Goal: Book appointment/travel/reservation

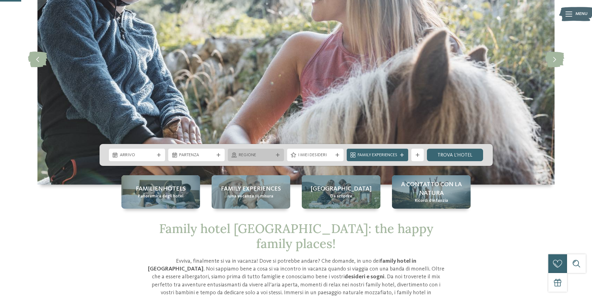
scroll to position [125, 0]
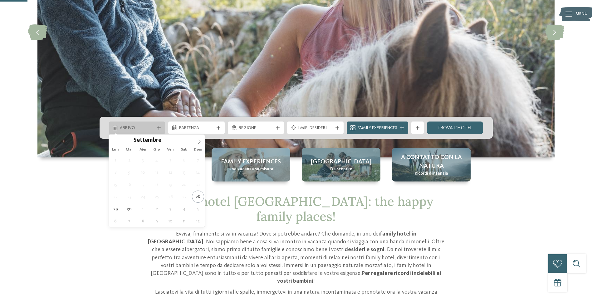
click at [157, 125] on div "Arrivo" at bounding box center [137, 127] width 57 height 12
click at [200, 140] on icon at bounding box center [199, 142] width 4 height 4
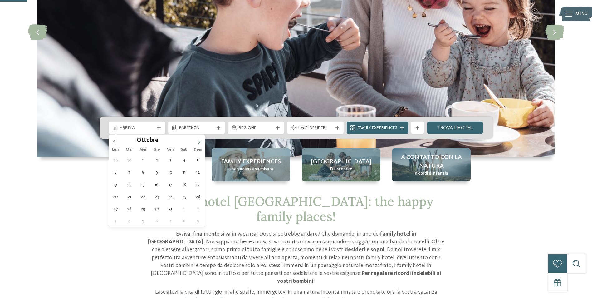
click at [200, 140] on icon at bounding box center [199, 142] width 4 height 4
type input "****"
click at [200, 140] on icon at bounding box center [199, 142] width 4 height 4
type div "[DATE]"
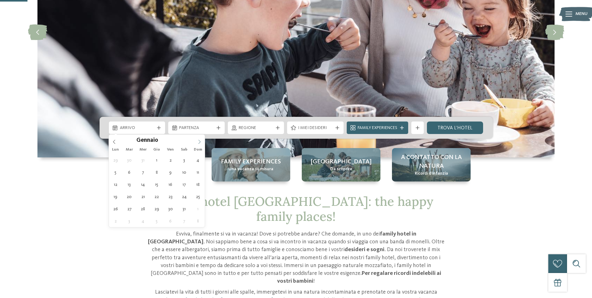
type input "****"
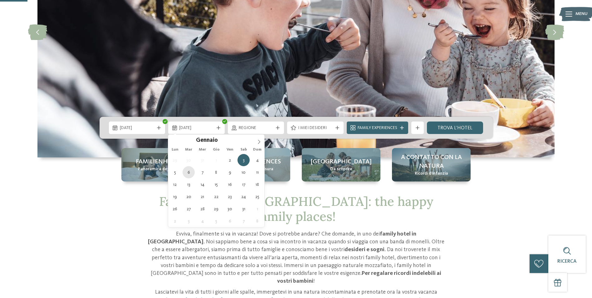
type div "[DATE]"
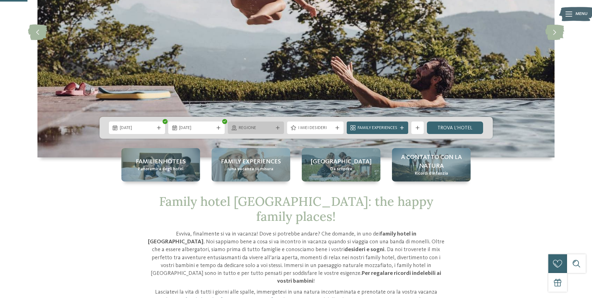
click at [263, 128] on span "Regione" at bounding box center [256, 128] width 35 height 6
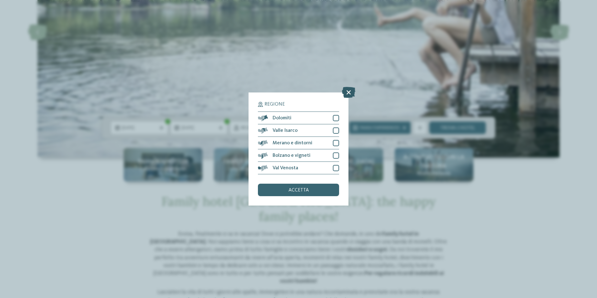
click at [351, 88] on icon at bounding box center [348, 92] width 13 height 11
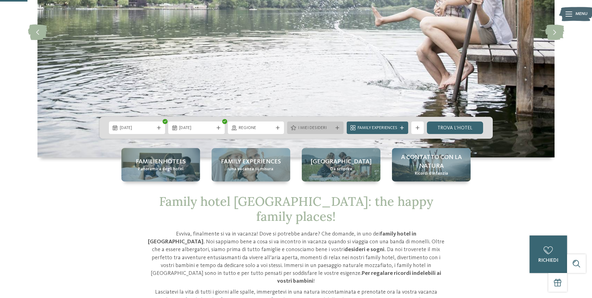
click at [336, 128] on icon at bounding box center [338, 128] width 4 height 4
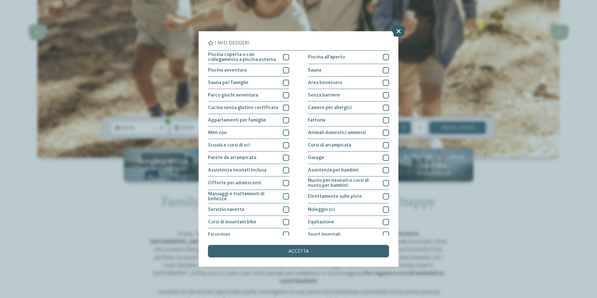
click at [401, 32] on icon at bounding box center [398, 31] width 13 height 11
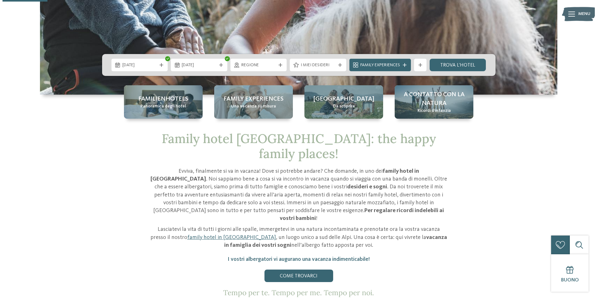
scroll to position [187, 0]
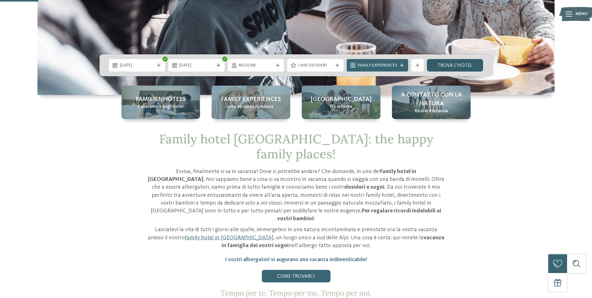
click at [444, 66] on link "trova l’hotel" at bounding box center [455, 65] width 57 height 12
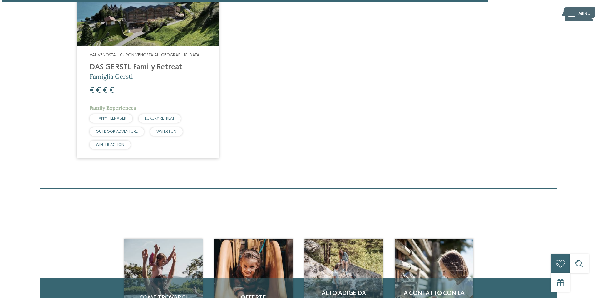
scroll to position [1329, 0]
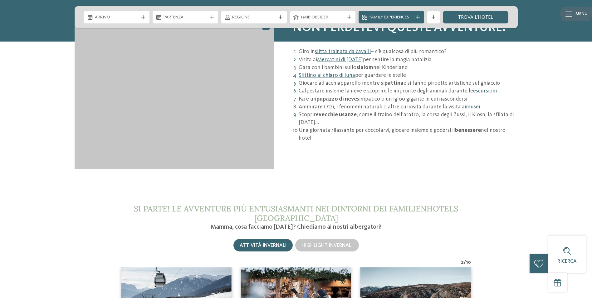
scroll to position [656, 0]
